Goal: Check status: Check status

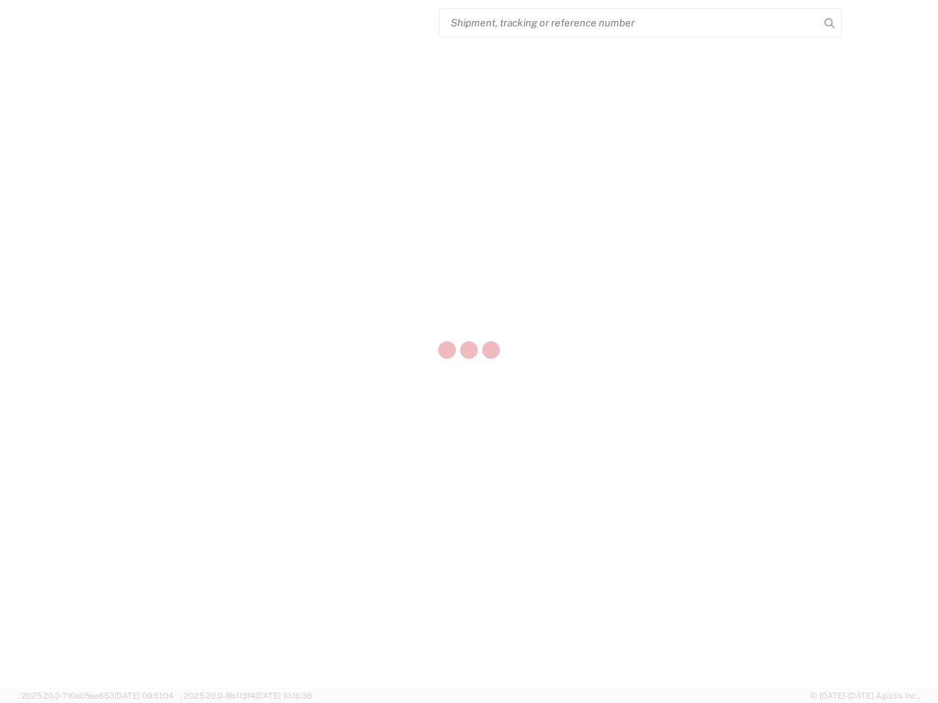
select select "US"
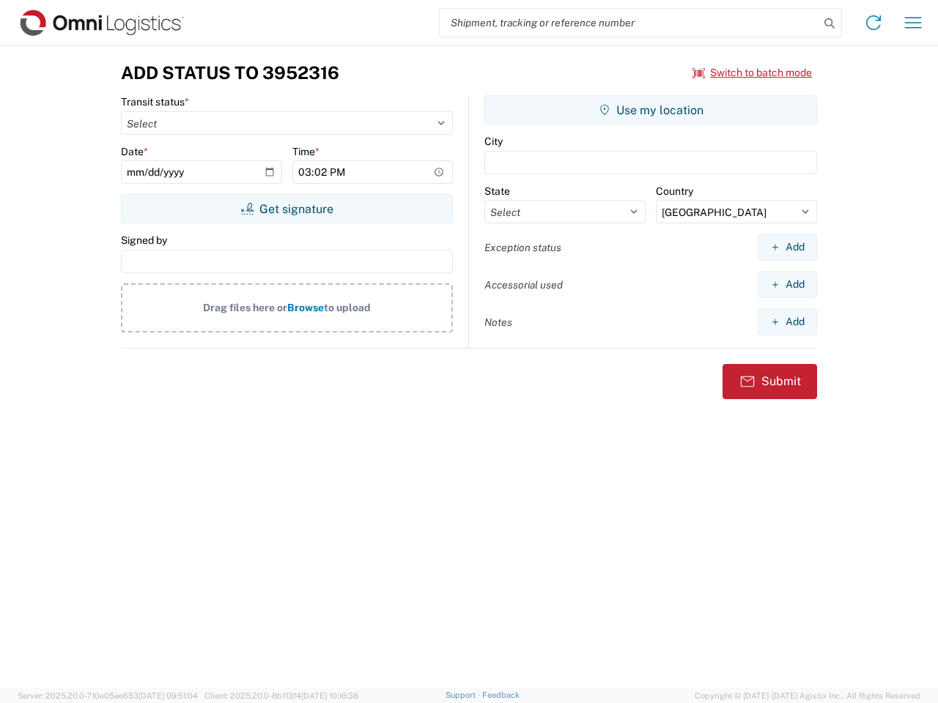
click at [629, 23] on input "search" at bounding box center [628, 23] width 379 height 28
click at [829, 23] on icon at bounding box center [829, 23] width 21 height 21
click at [873, 23] on icon at bounding box center [872, 22] width 23 height 23
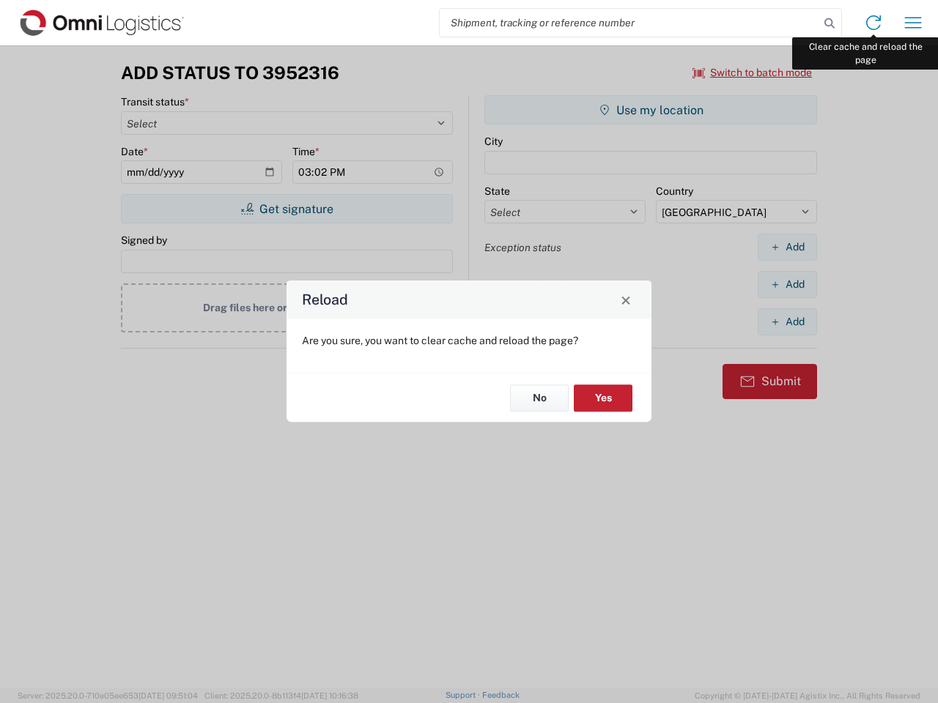
click at [913, 23] on div "Reload Are you sure, you want to clear cache and reload the page? No Yes" at bounding box center [469, 351] width 938 height 703
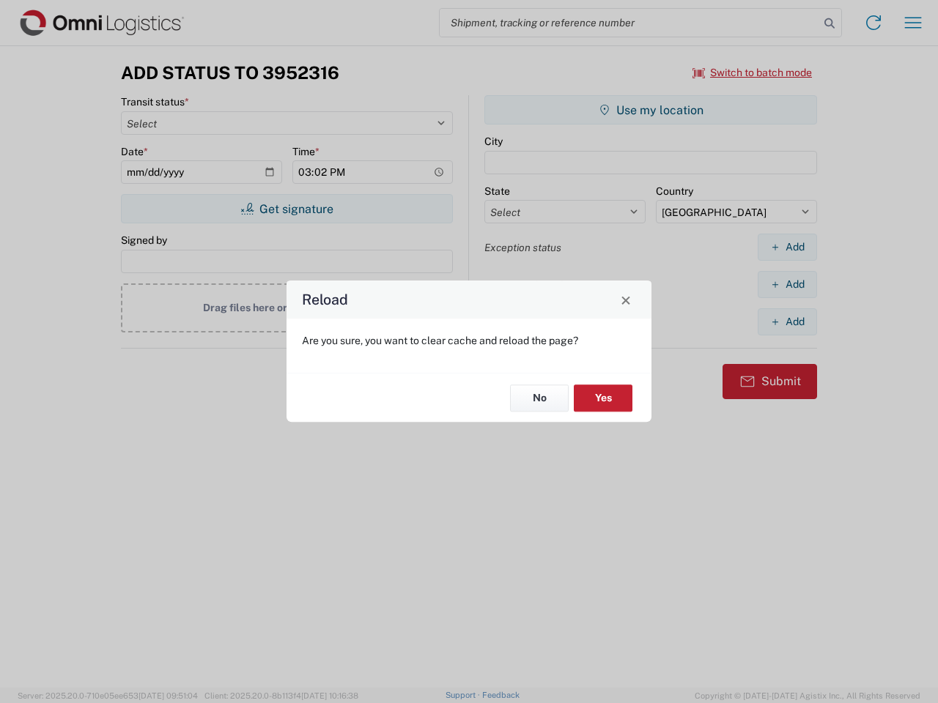
click at [752, 73] on div "Reload Are you sure, you want to clear cache and reload the page? No Yes" at bounding box center [469, 351] width 938 height 703
click at [286, 209] on div "Reload Are you sure, you want to clear cache and reload the page? No Yes" at bounding box center [469, 351] width 938 height 703
click at [650, 110] on div "Reload Are you sure, you want to clear cache and reload the page? No Yes" at bounding box center [469, 351] width 938 height 703
click at [787, 247] on div "Reload Are you sure, you want to clear cache and reload the page? No Yes" at bounding box center [469, 351] width 938 height 703
click at [787, 284] on div "Reload Are you sure, you want to clear cache and reload the page? No Yes" at bounding box center [469, 351] width 938 height 703
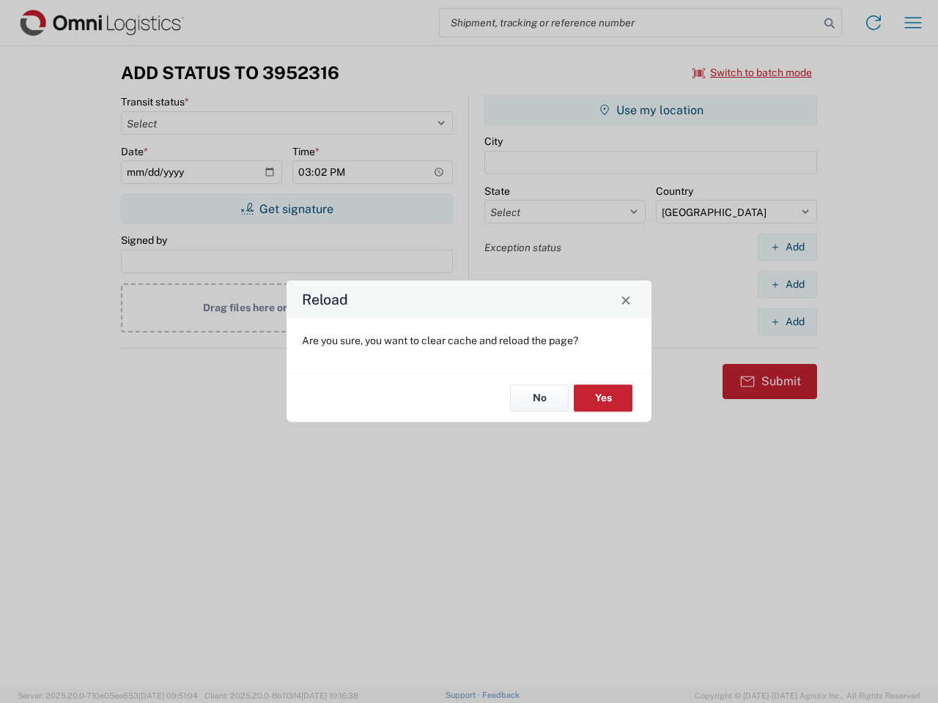
click at [787, 322] on div "Reload Are you sure, you want to clear cache and reload the page? No Yes" at bounding box center [469, 351] width 938 height 703
